Goal: Task Accomplishment & Management: Complete application form

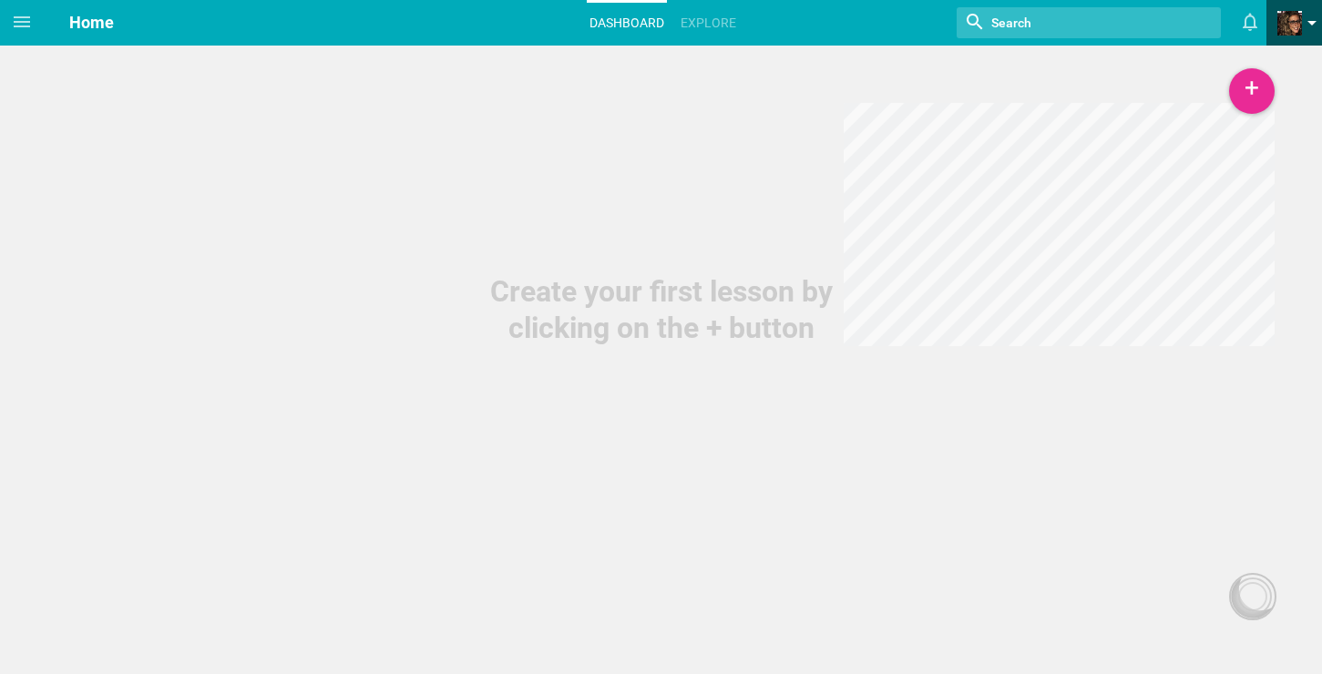
click at [1305, 32] on link at bounding box center [1300, 23] width 45 height 46
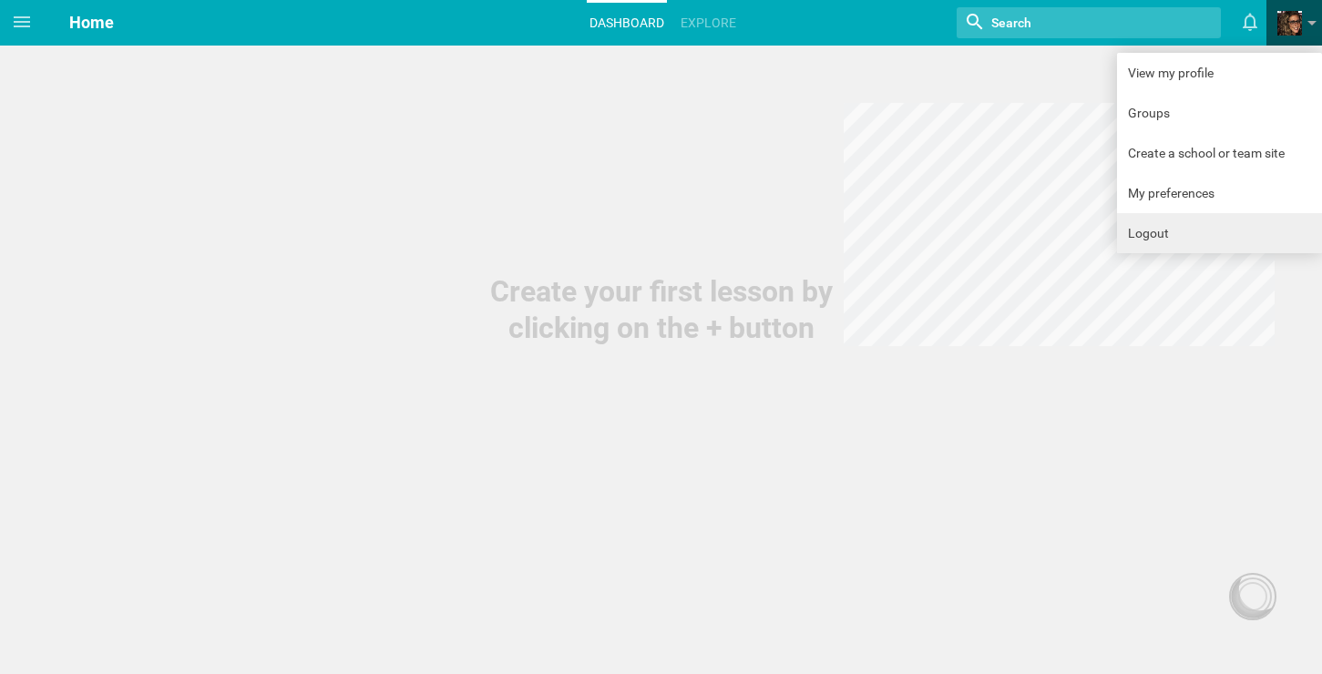
click at [1214, 222] on link "Logout" at bounding box center [1219, 233] width 205 height 40
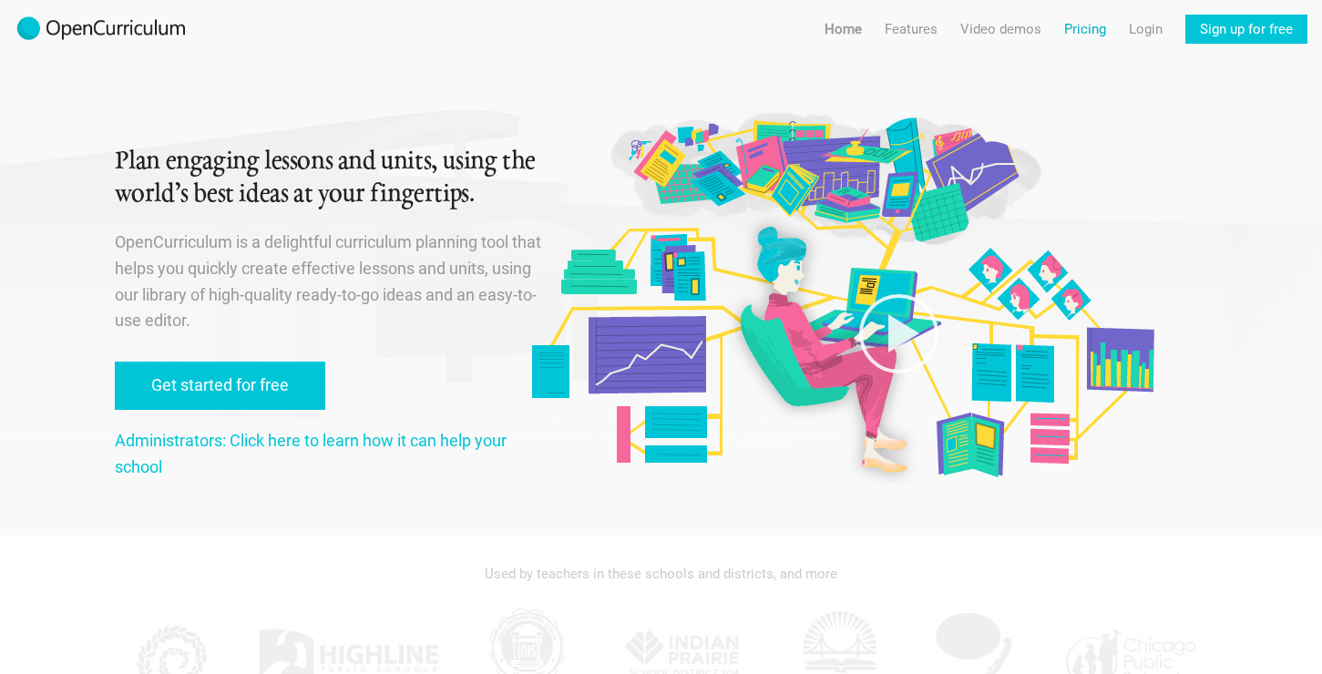
click at [1076, 41] on link "Pricing" at bounding box center [1085, 29] width 42 height 29
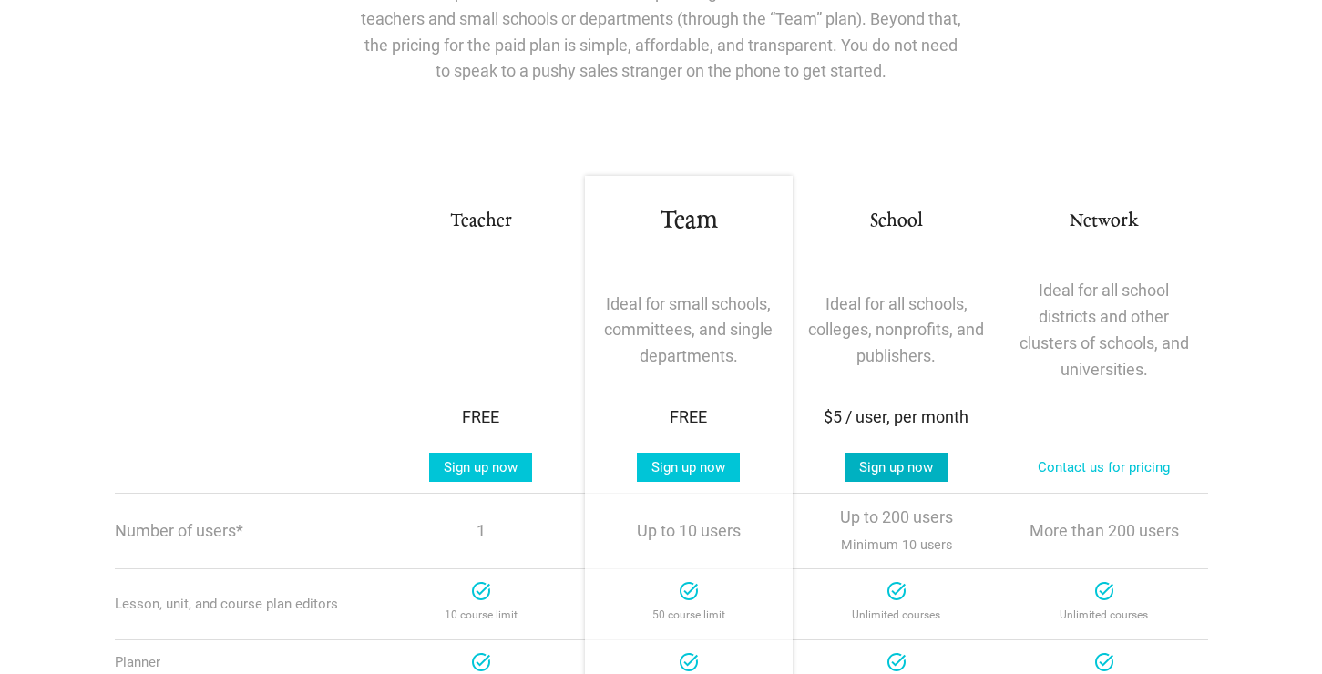
scroll to position [215, 0]
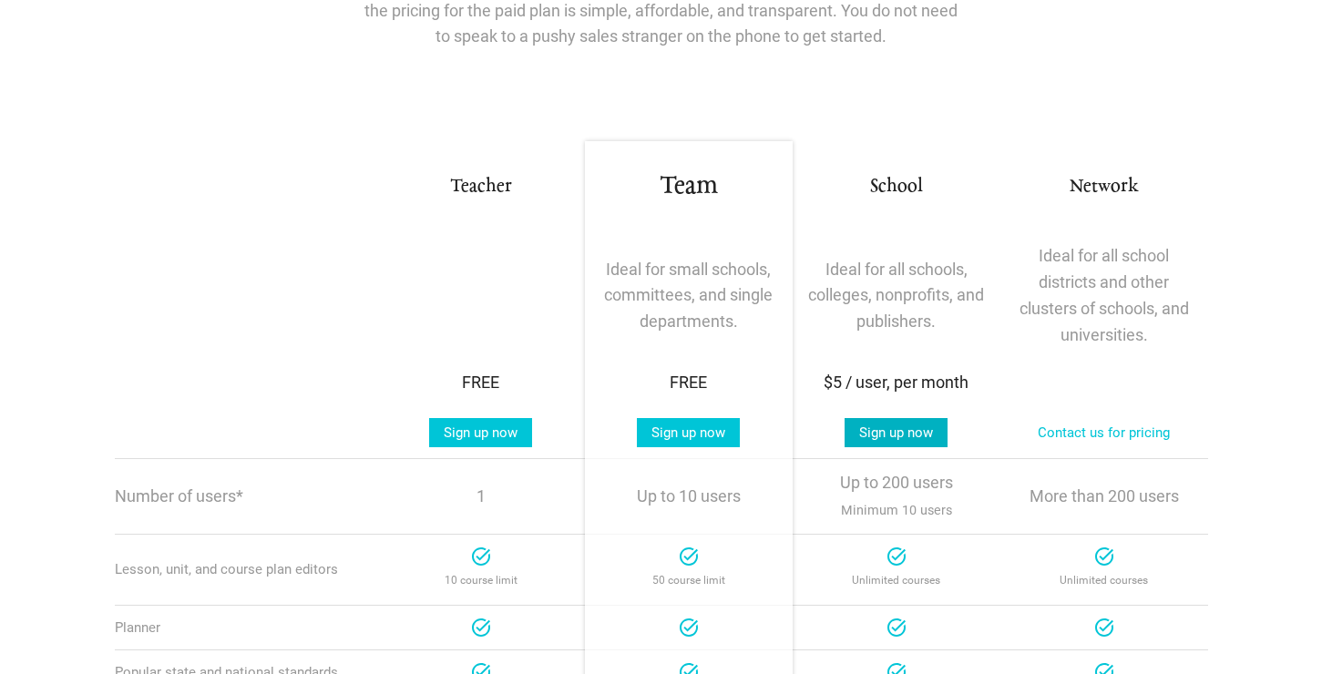
click at [908, 431] on link "Sign up now" at bounding box center [896, 432] width 103 height 29
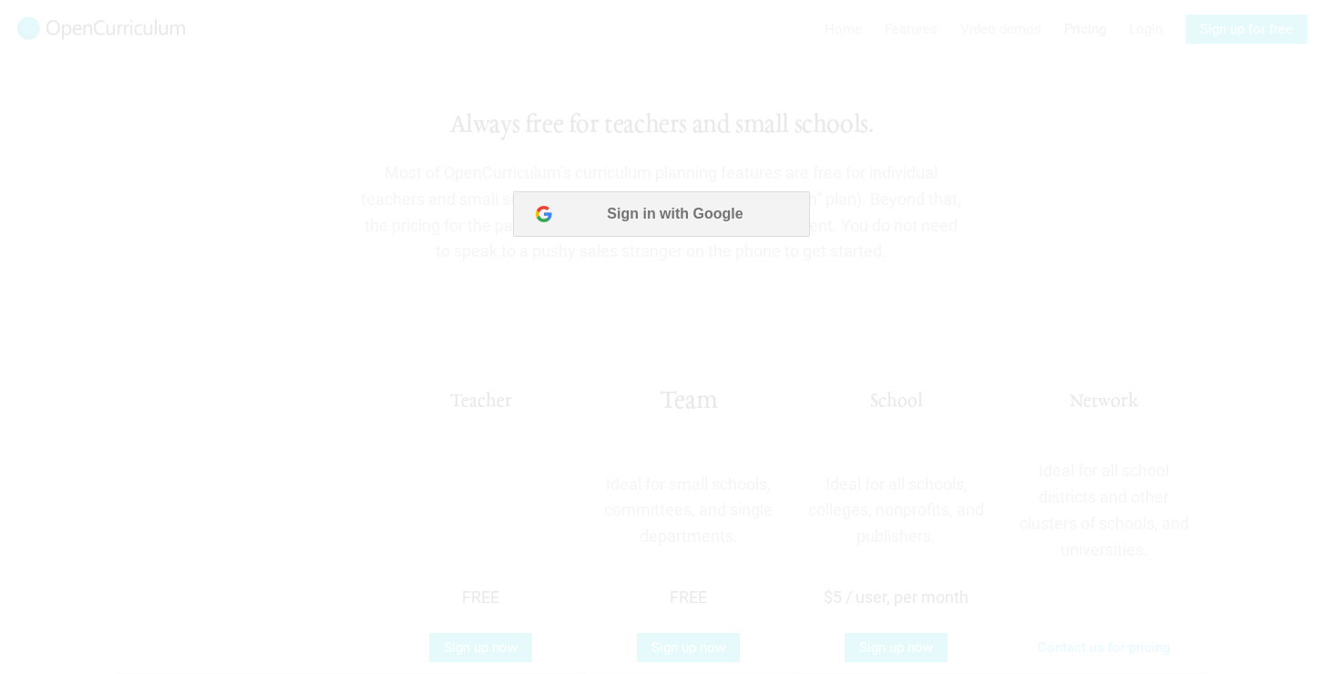
scroll to position [0, 0]
click at [782, 214] on button "Sign in with Google" at bounding box center [660, 214] width 296 height 46
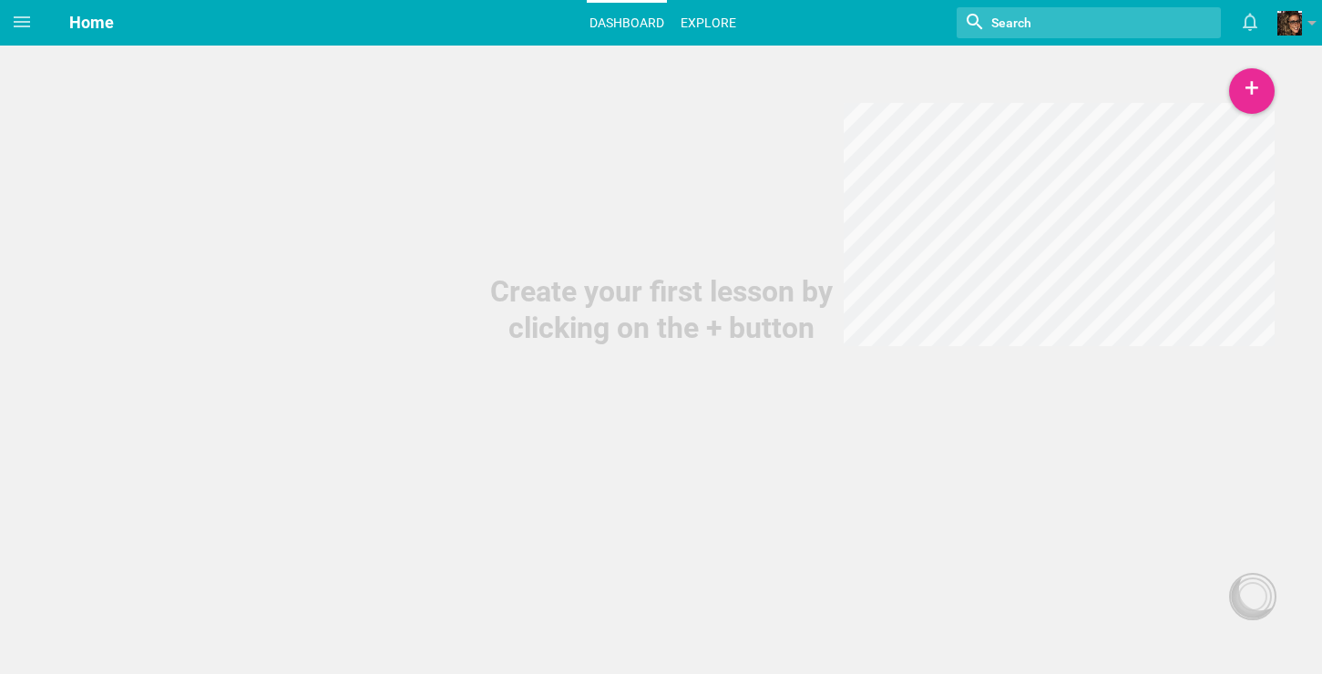
click at [725, 18] on link "Explore" at bounding box center [708, 23] width 61 height 40
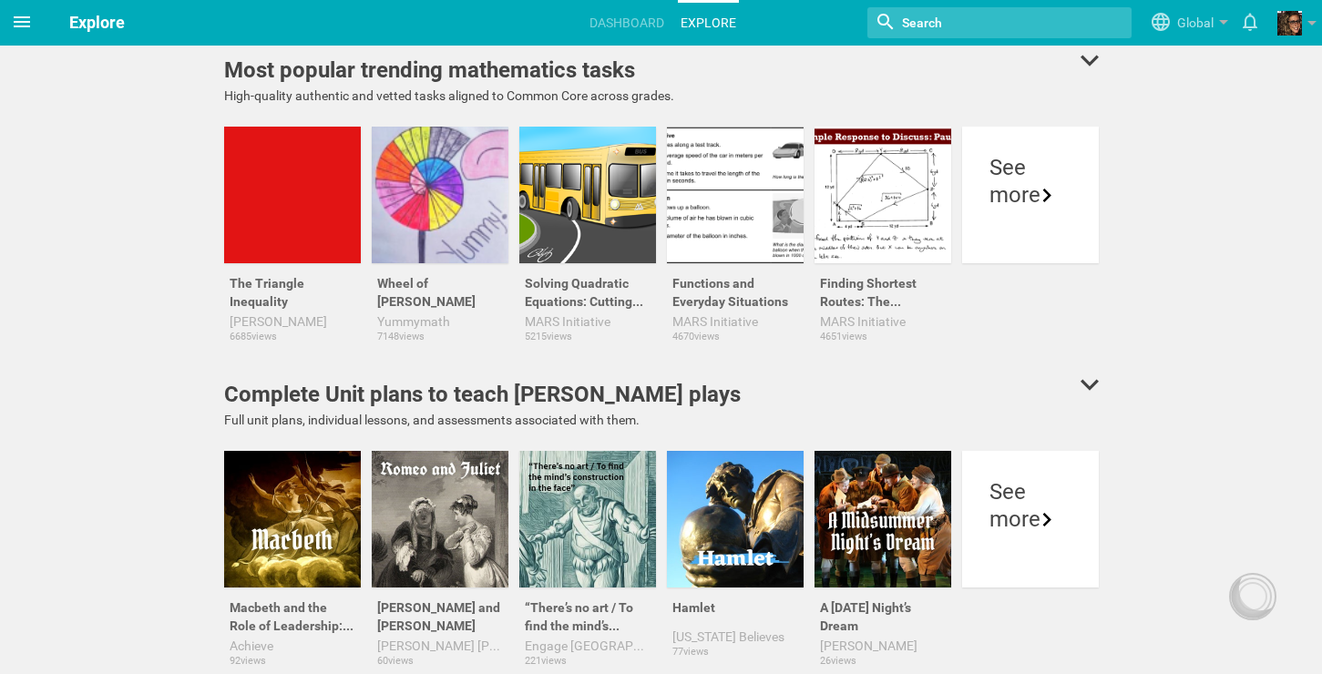
click at [21, 16] on icon at bounding box center [22, 21] width 16 height 11
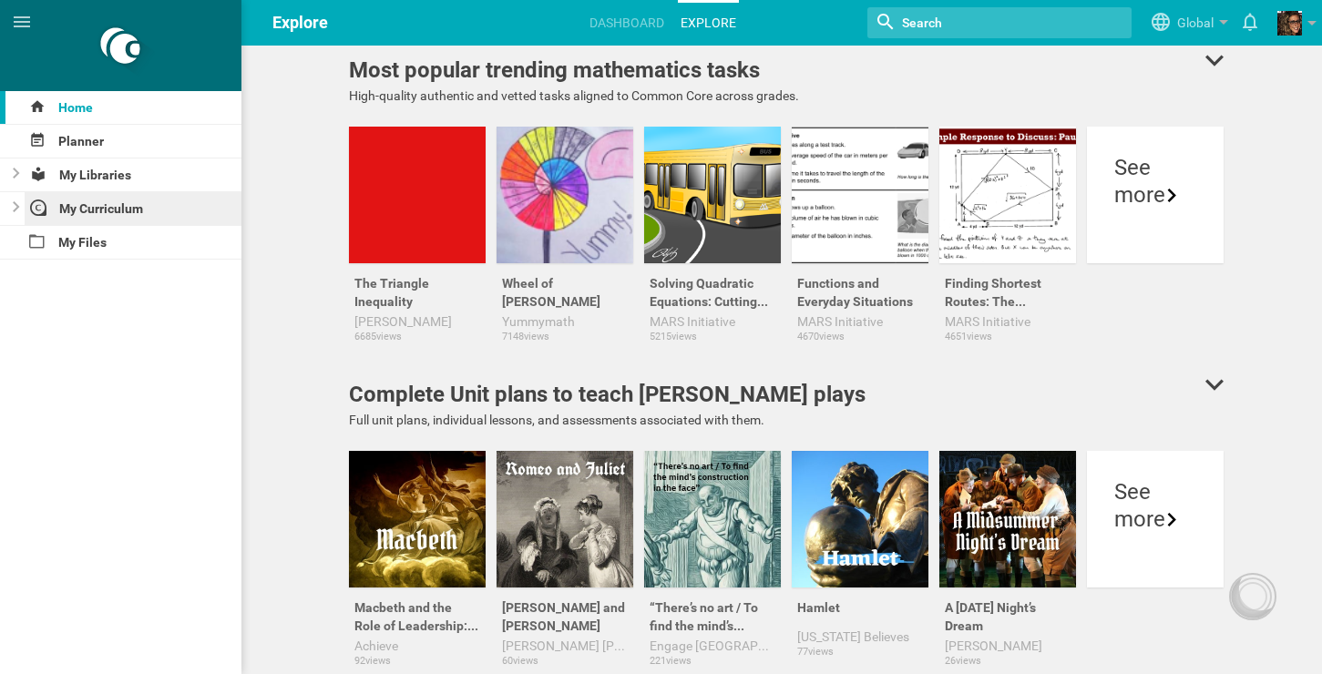
click at [77, 208] on div "My Curriculum" at bounding box center [134, 208] width 218 height 33
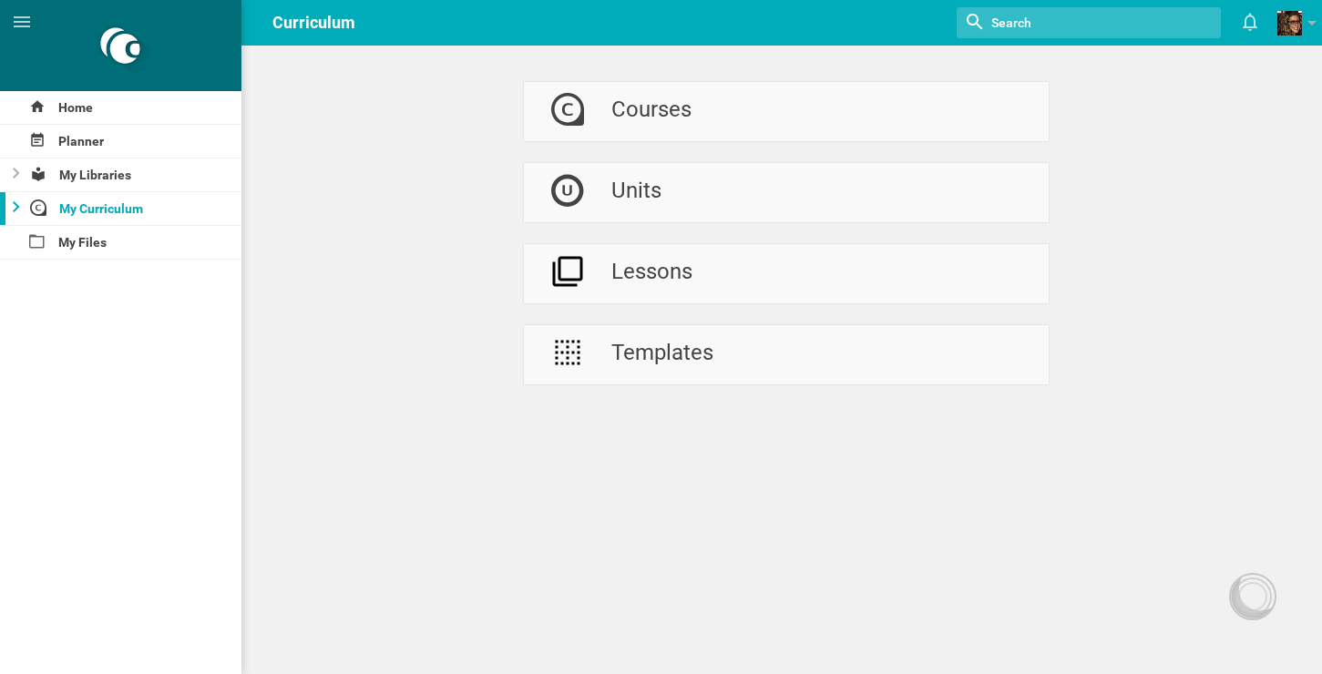
click at [18, 204] on icon at bounding box center [16, 206] width 7 height 11
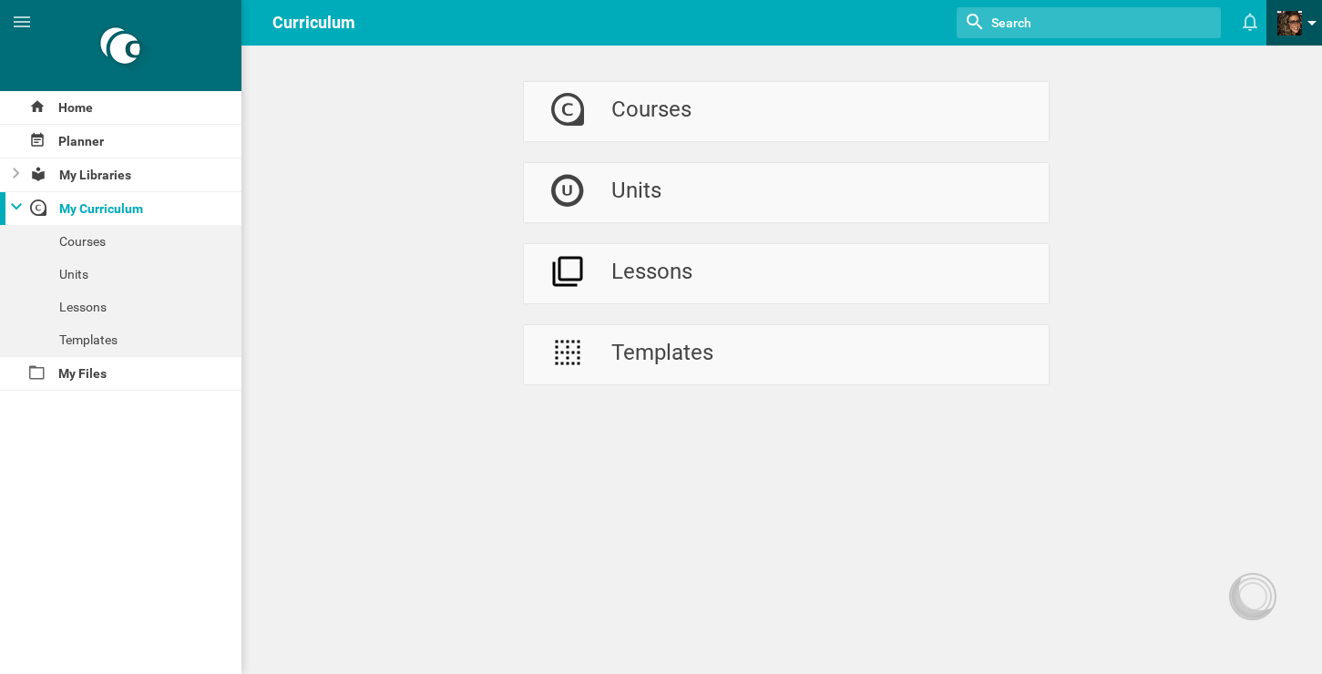
click at [1309, 22] on span at bounding box center [1312, 27] width 9 height 13
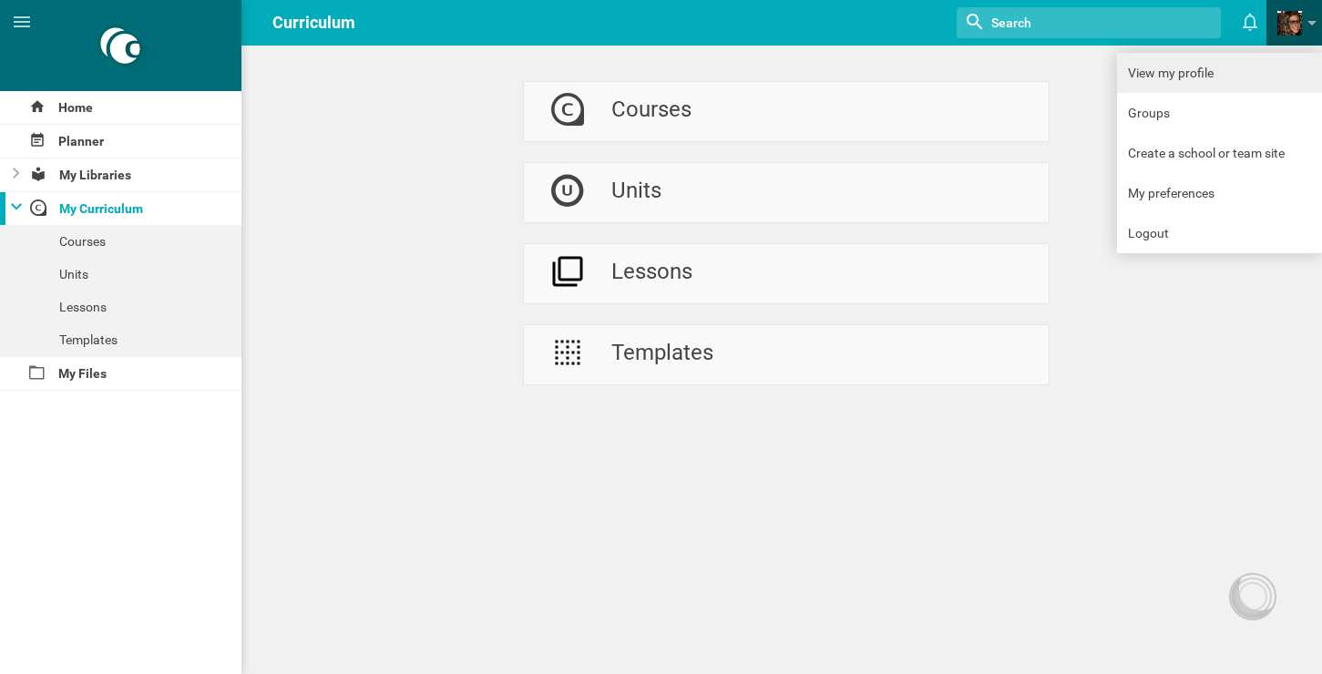
click at [1166, 68] on link "View my profile" at bounding box center [1219, 73] width 205 height 40
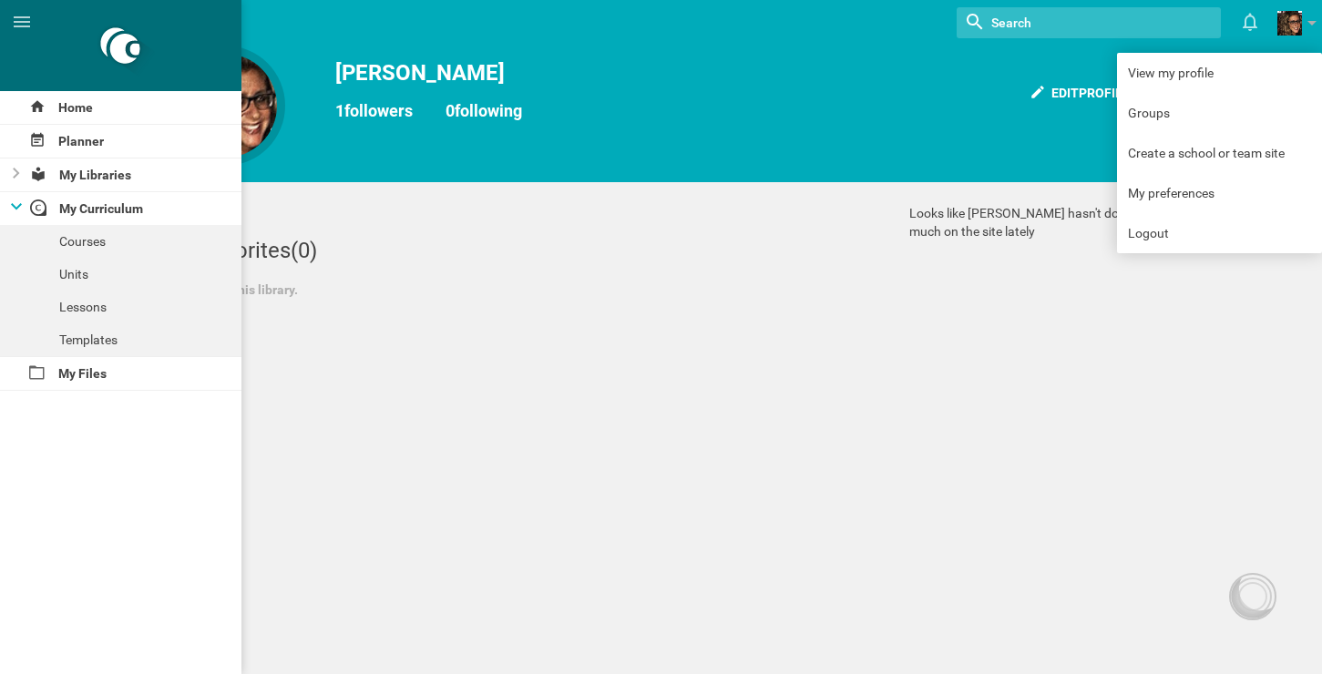
click at [303, 321] on div "My favorites (0) Nothing in this library." at bounding box center [512, 268] width 694 height 128
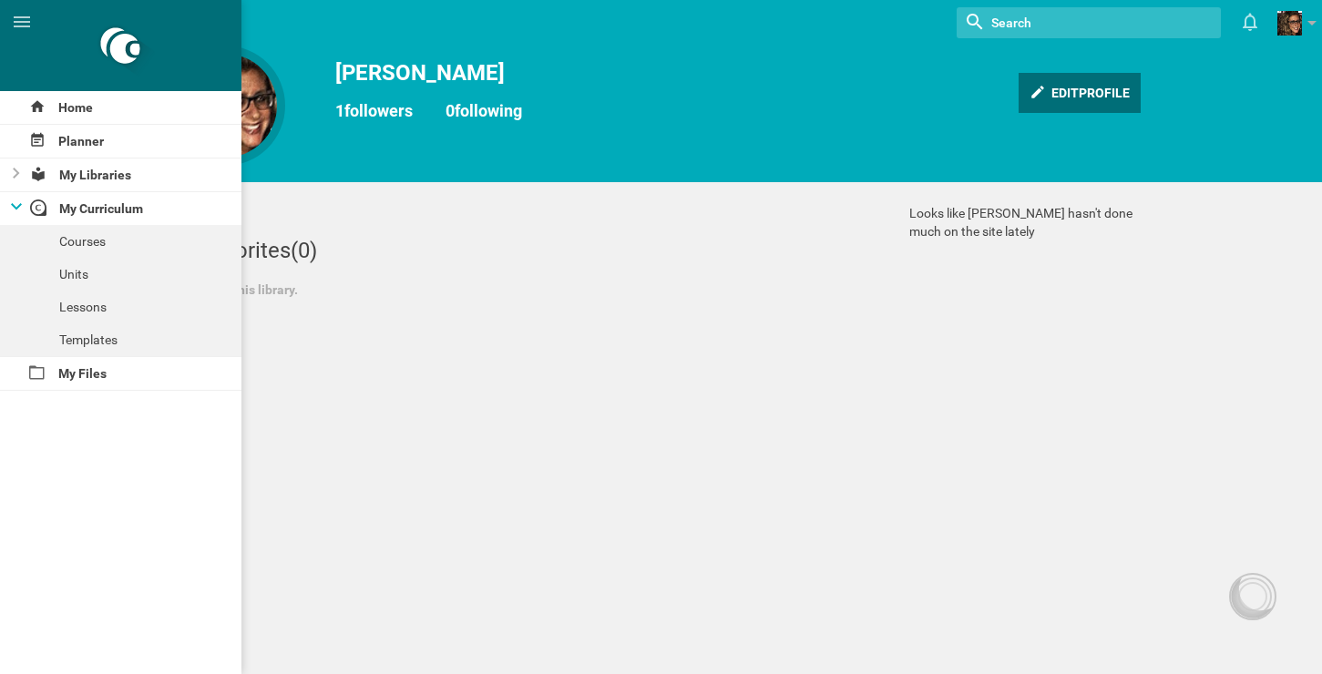
click at [1057, 98] on div "Edit profile" at bounding box center [1080, 93] width 122 height 40
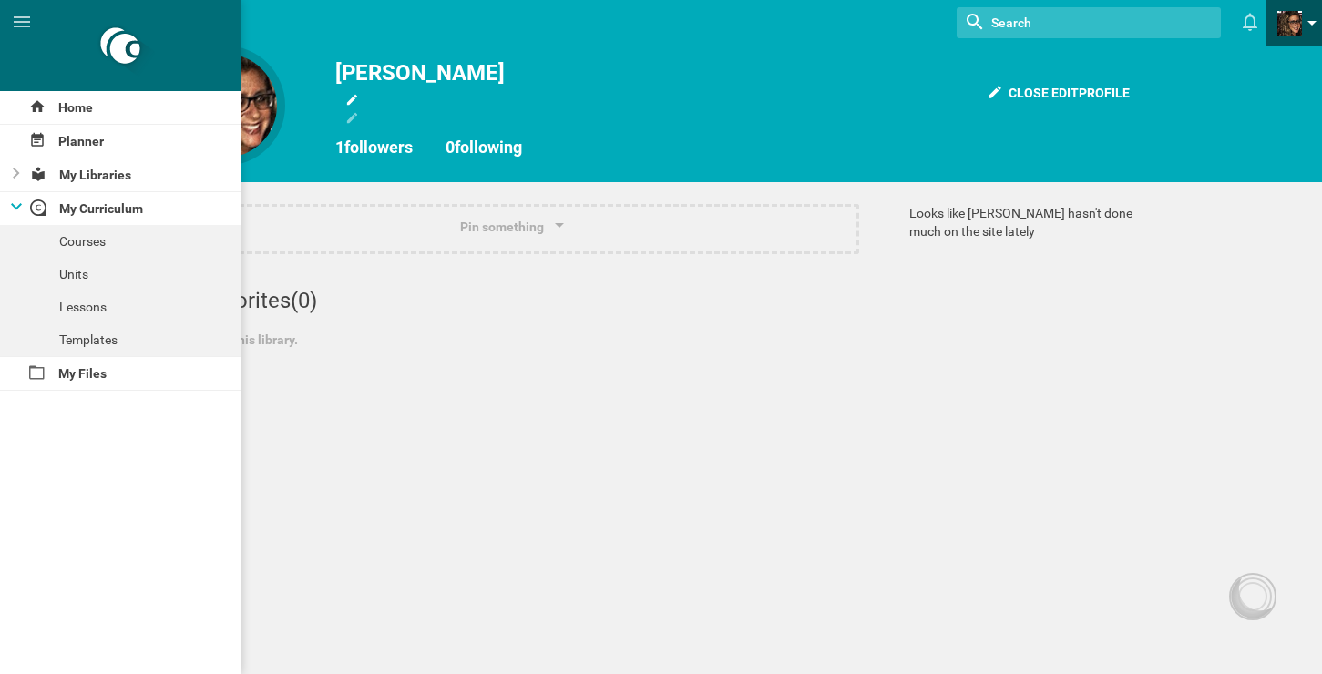
click at [1308, 36] on link at bounding box center [1300, 23] width 45 height 46
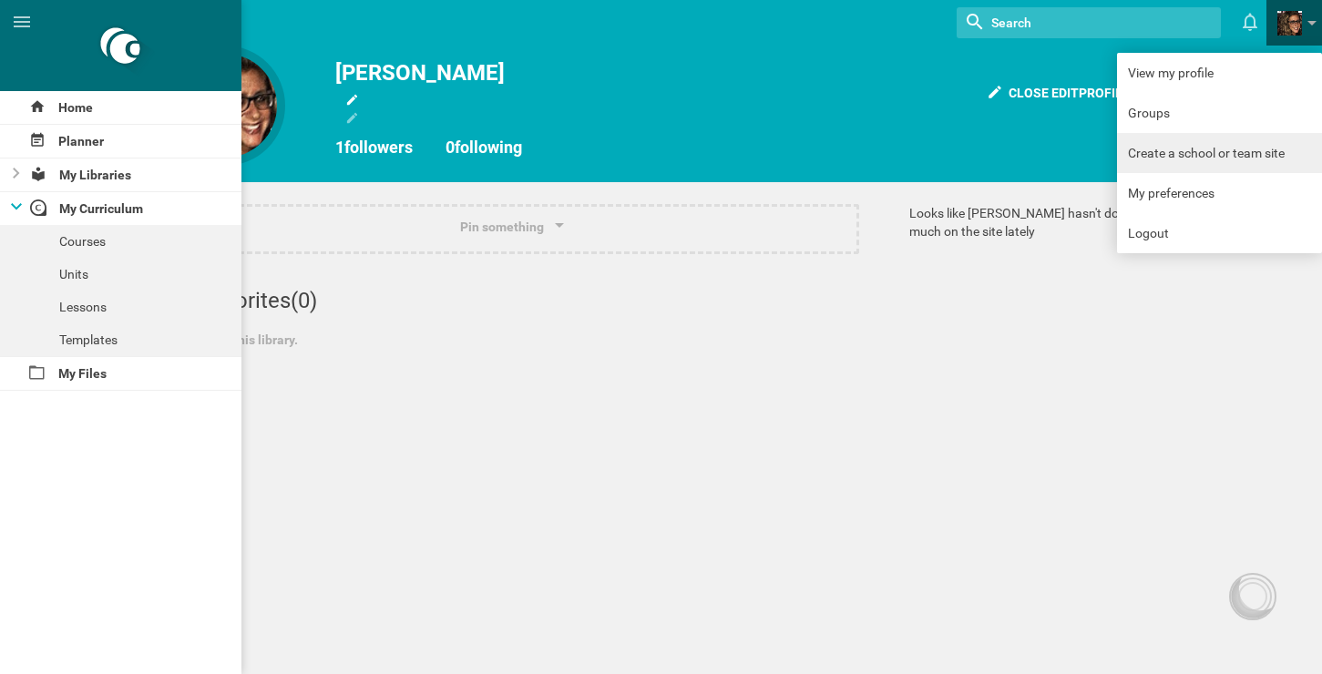
click at [1240, 163] on link "Create a school or team site" at bounding box center [1219, 153] width 205 height 40
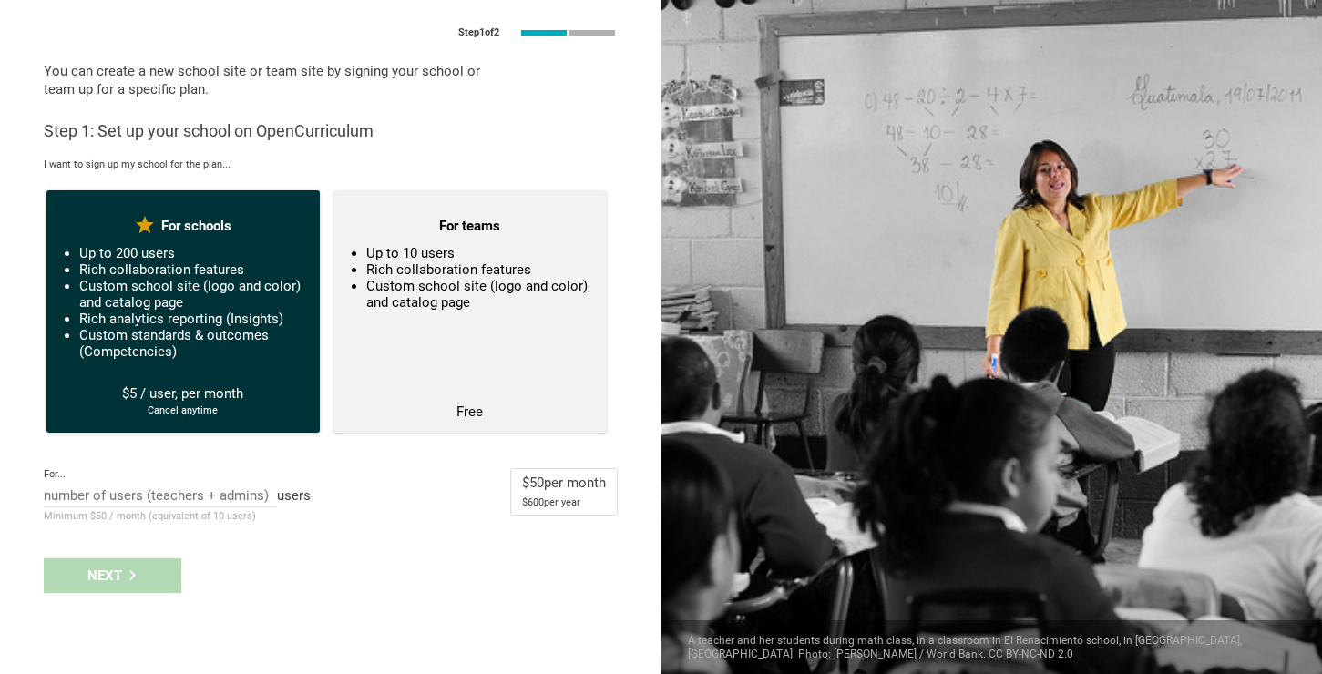
click at [189, 372] on div "For schools Up to 200 users Rich collaboration features Custom school site (log…" at bounding box center [182, 313] width 273 height 246
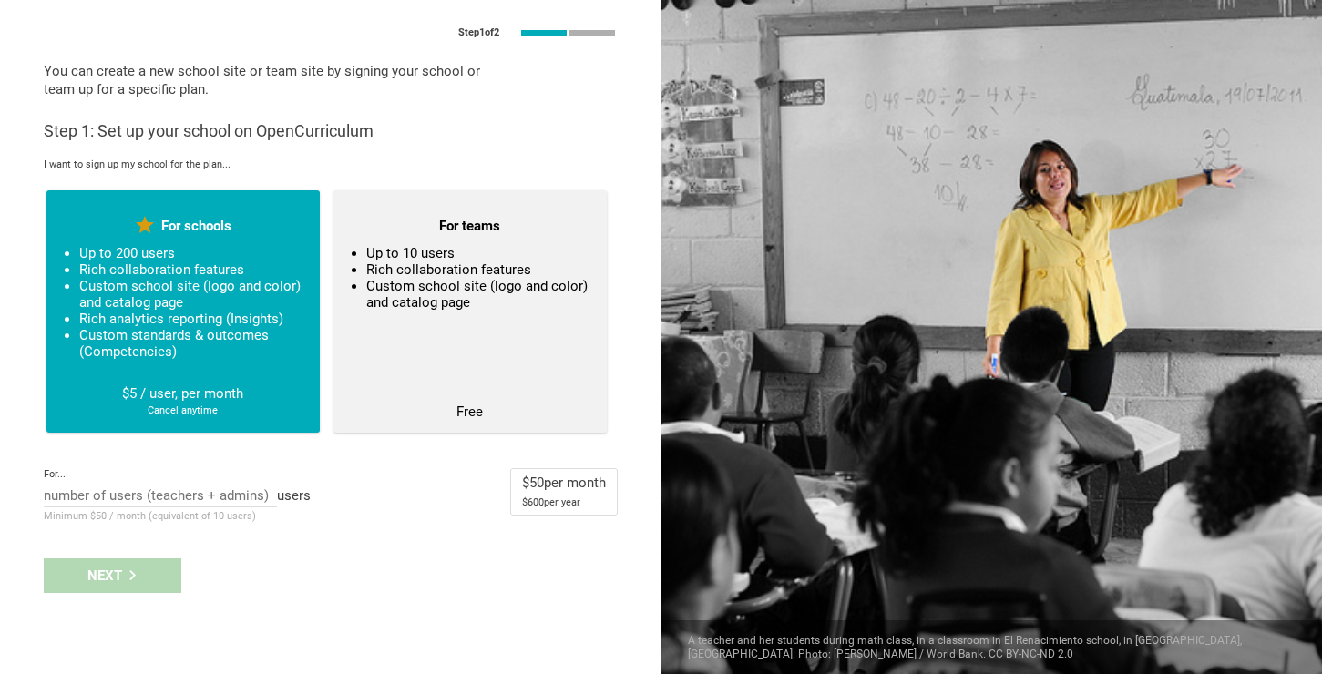
click at [164, 485] on div "For... 10 15 20 25 30 40 50 users Minimum $50 / month (equivalent of 10 users)" at bounding box center [177, 496] width 267 height 57
click at [156, 499] on input "text" at bounding box center [160, 498] width 233 height 20
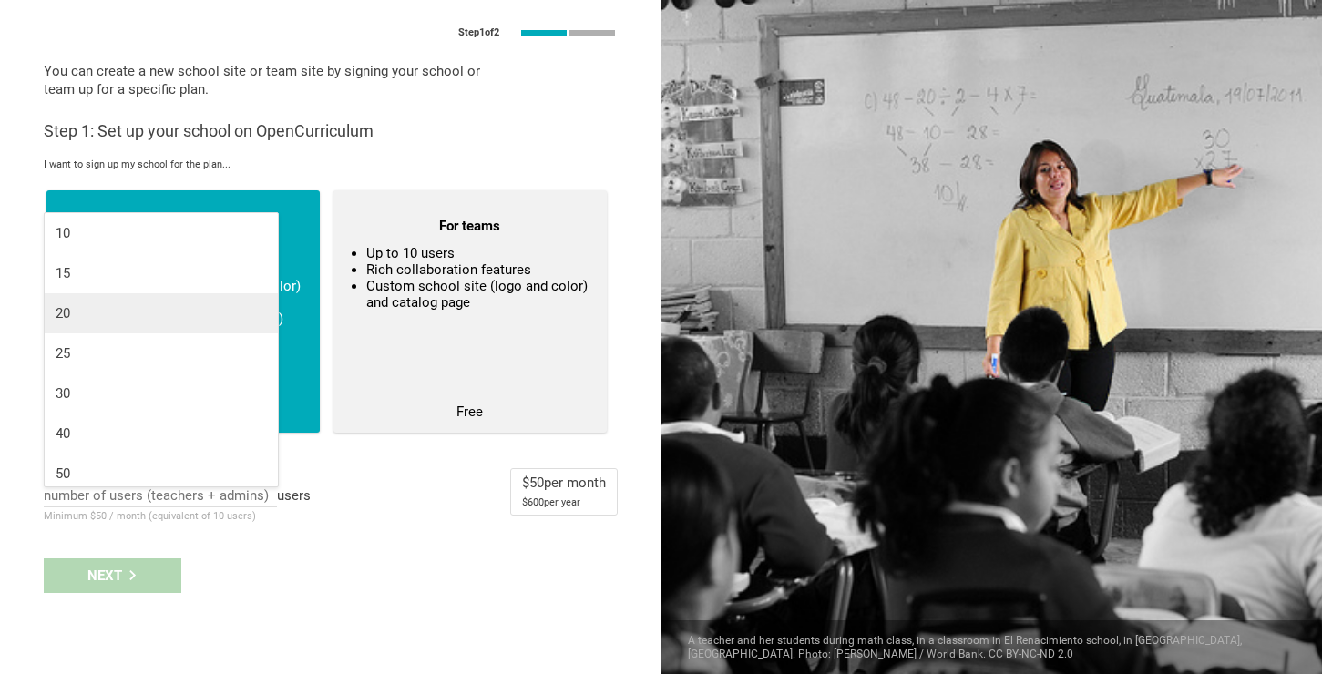
click at [146, 329] on li "20" at bounding box center [161, 313] width 233 height 40
type input "20"
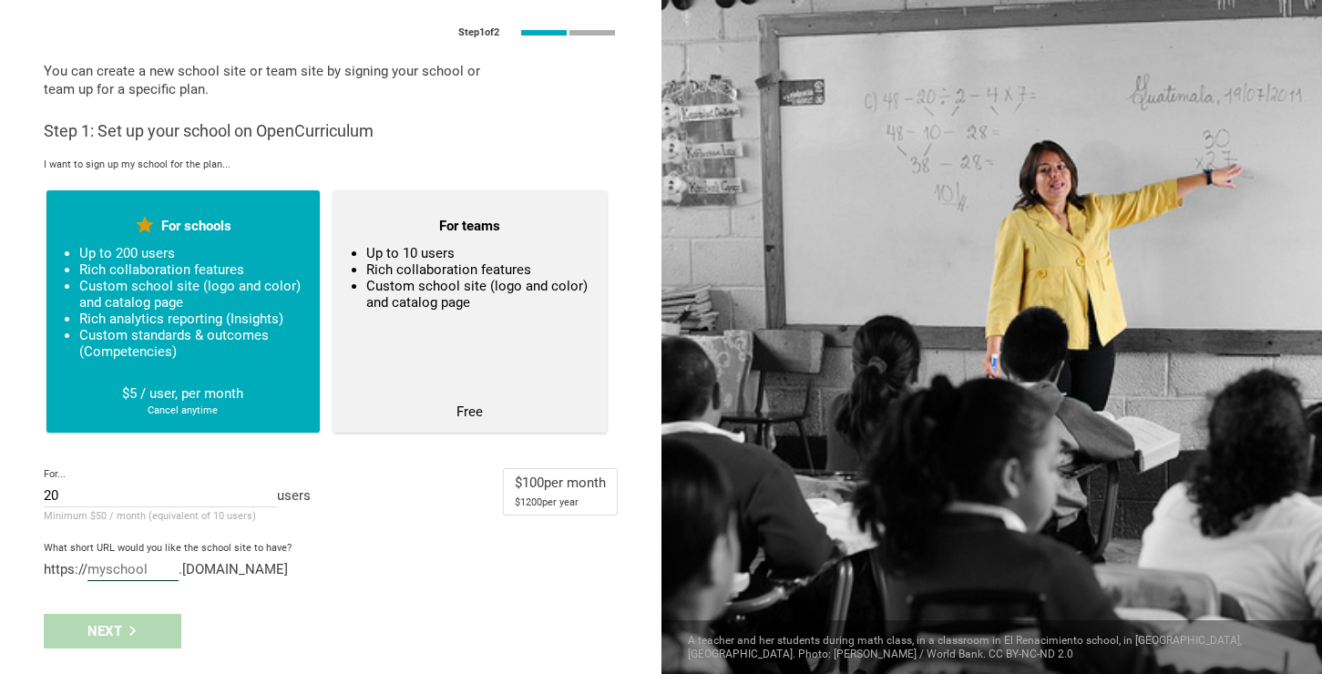
click at [122, 576] on input "text" at bounding box center [132, 571] width 91 height 20
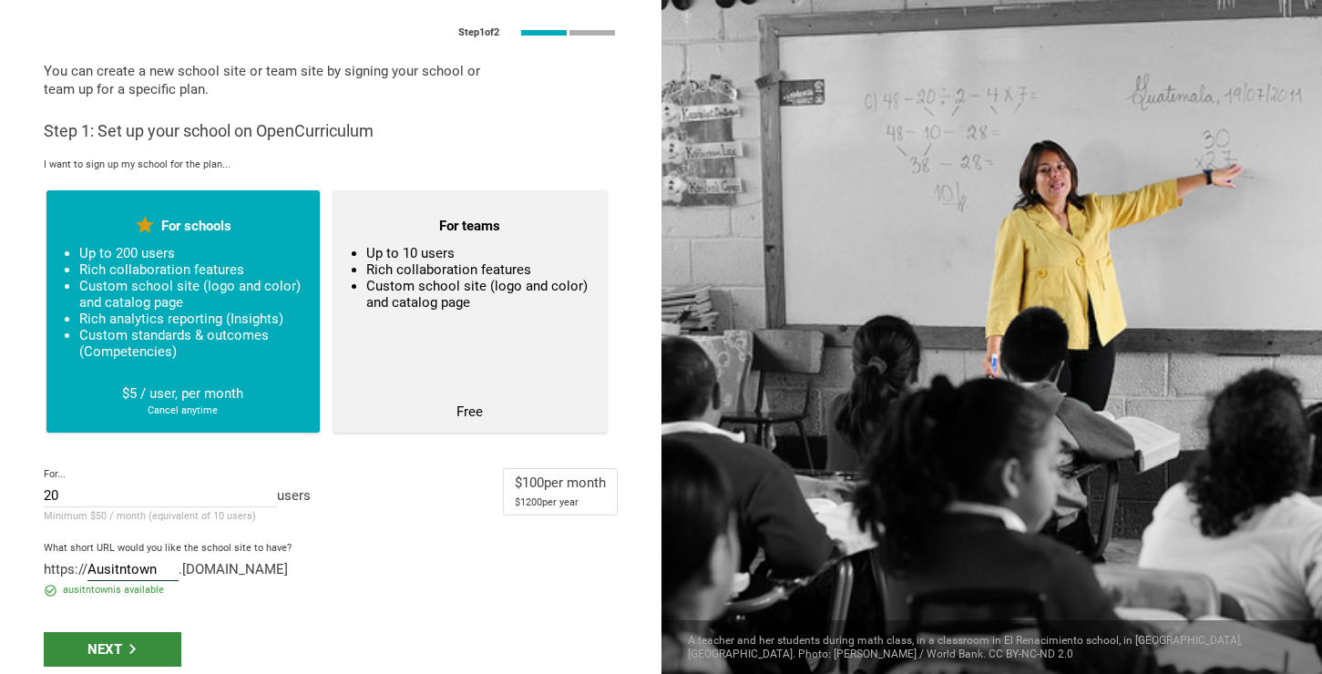
type input "Ausitntown"
click at [92, 658] on div "Next" at bounding box center [113, 649] width 138 height 35
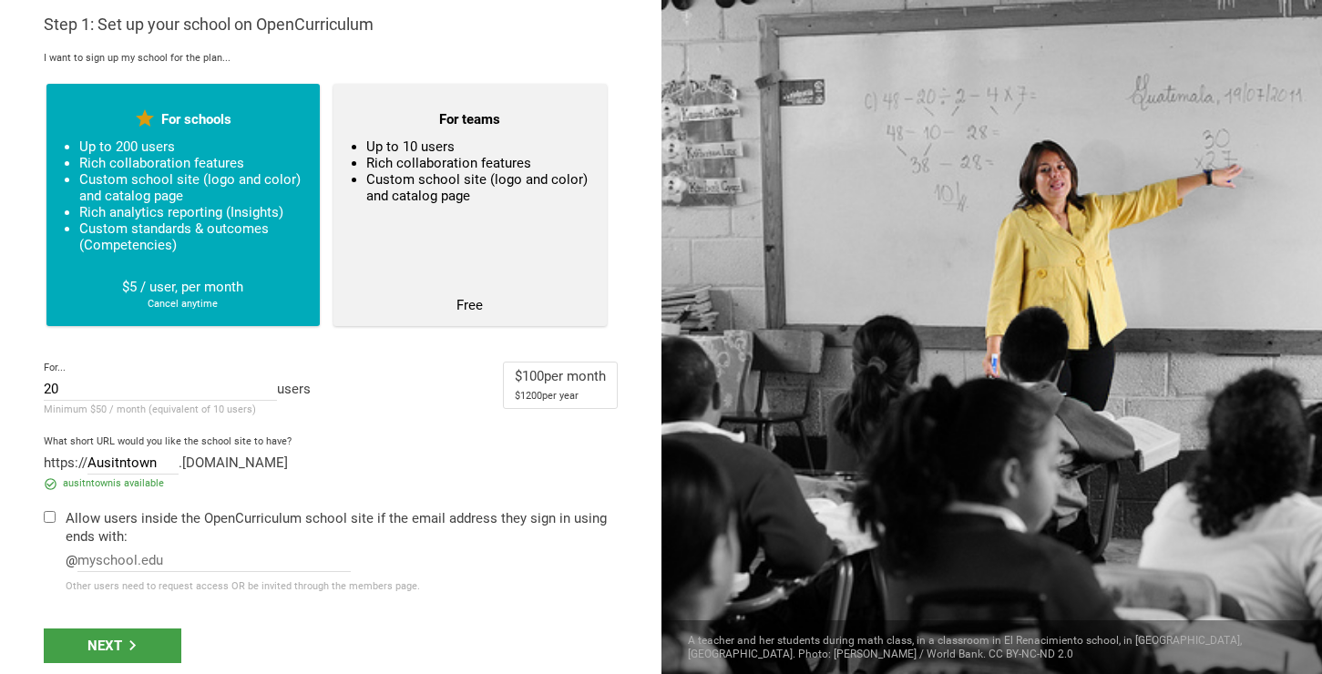
scroll to position [107, 0]
click at [49, 519] on input "checkbox" at bounding box center [50, 517] width 12 height 12
checkbox input "true"
click at [129, 560] on input "text" at bounding box center [213, 562] width 273 height 20
type input "[DOMAIN_NAME]"
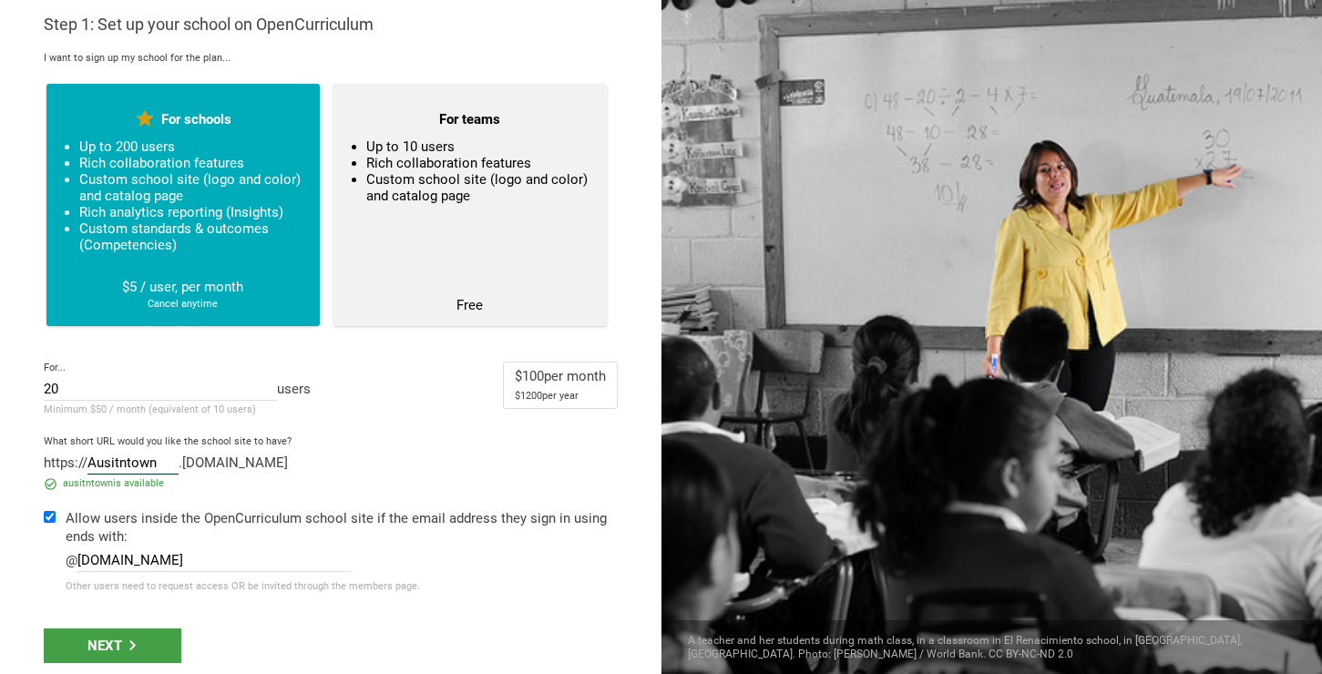
click at [118, 465] on input "Ausitntown" at bounding box center [132, 465] width 91 height 20
type input "Austintown"
click at [148, 635] on div "Next" at bounding box center [113, 646] width 138 height 35
click at [142, 646] on div "Next" at bounding box center [113, 646] width 138 height 35
